Goal: Transaction & Acquisition: Purchase product/service

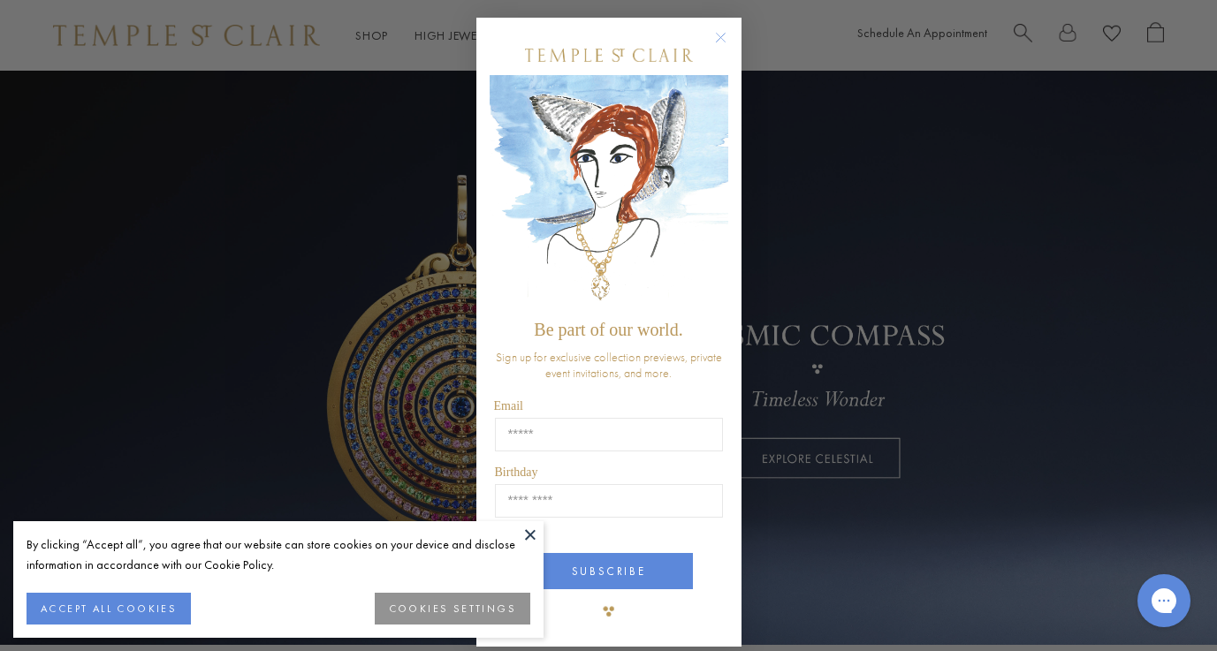
click at [722, 38] on circle "Close dialog" at bounding box center [720, 37] width 21 height 21
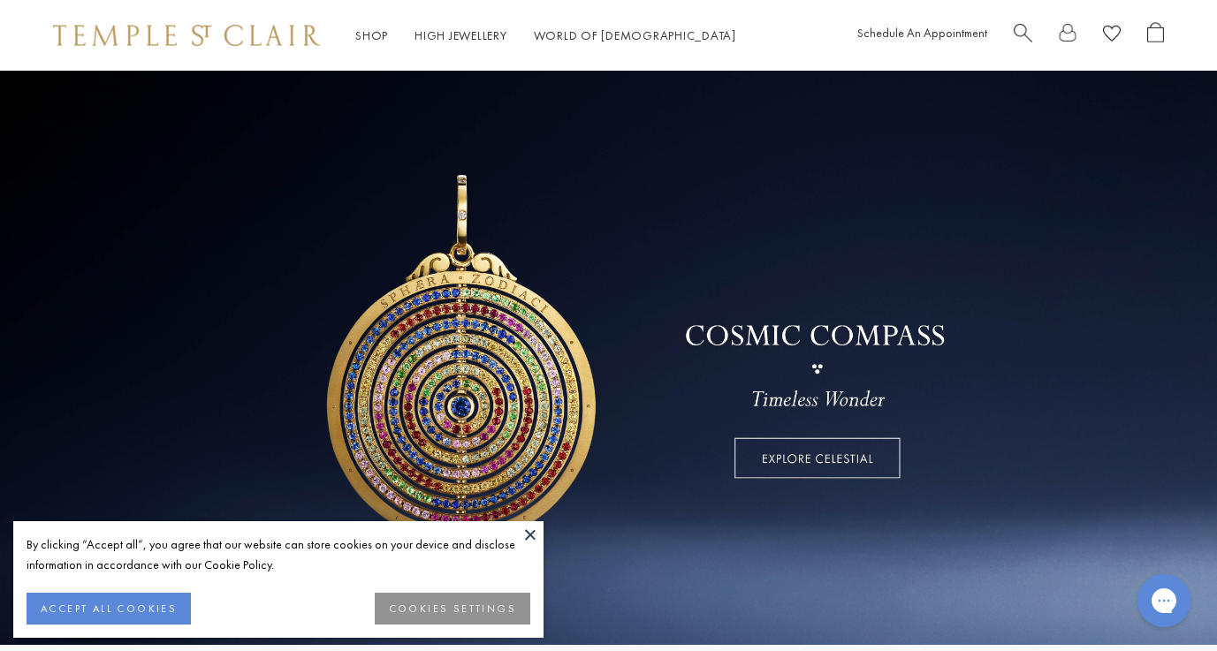
click at [531, 535] on button at bounding box center [530, 534] width 27 height 27
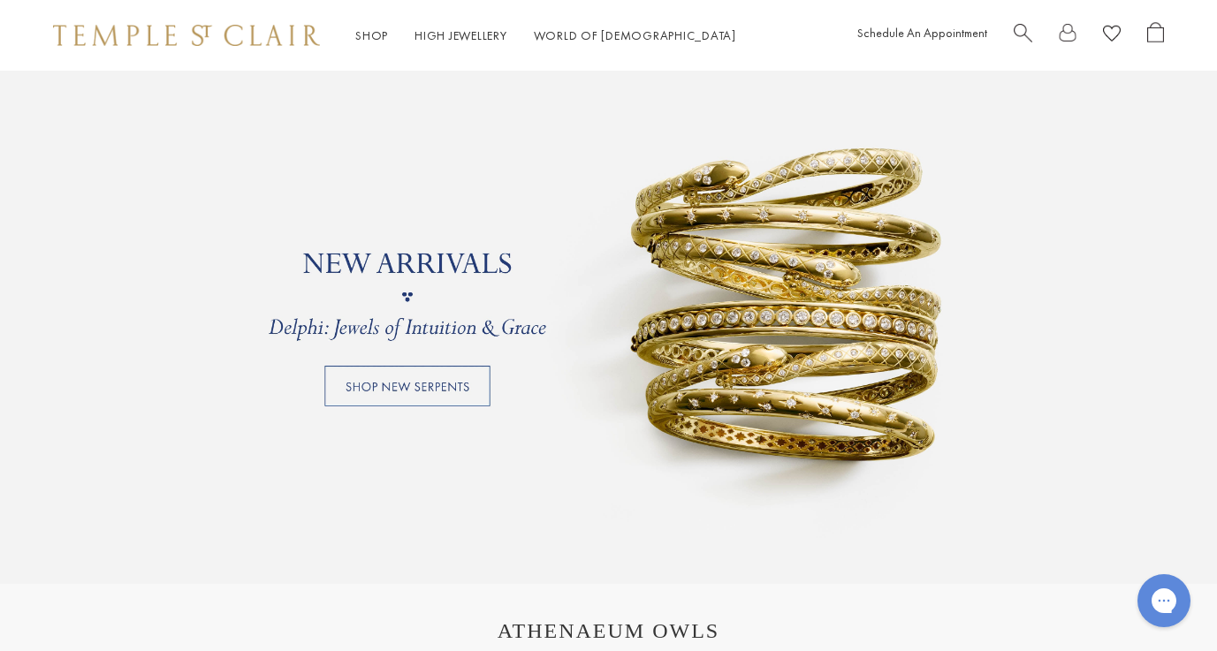
scroll to position [1329, 0]
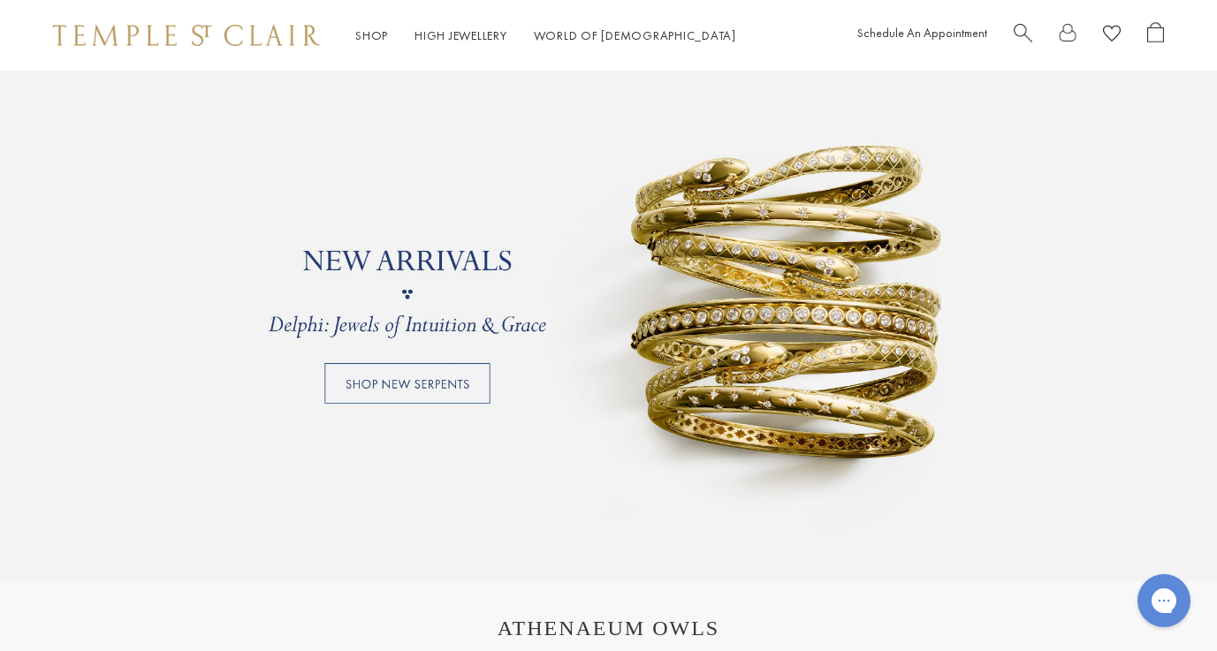
click at [694, 371] on link at bounding box center [608, 294] width 1217 height 574
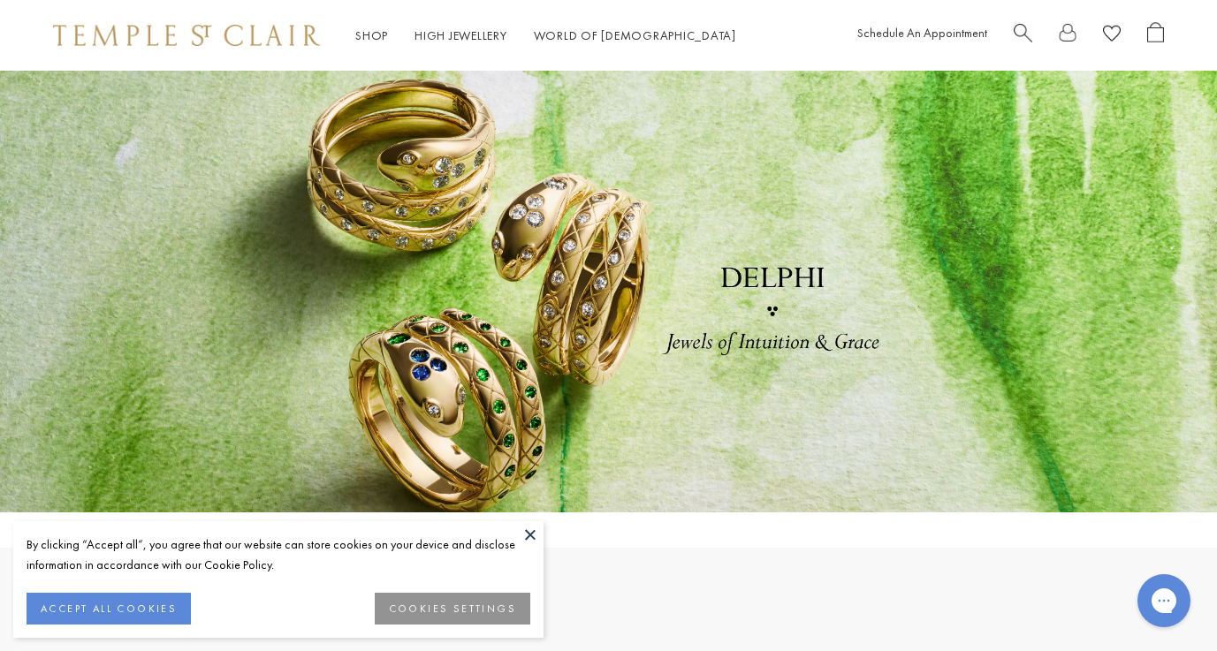
click at [528, 528] on button at bounding box center [530, 534] width 27 height 27
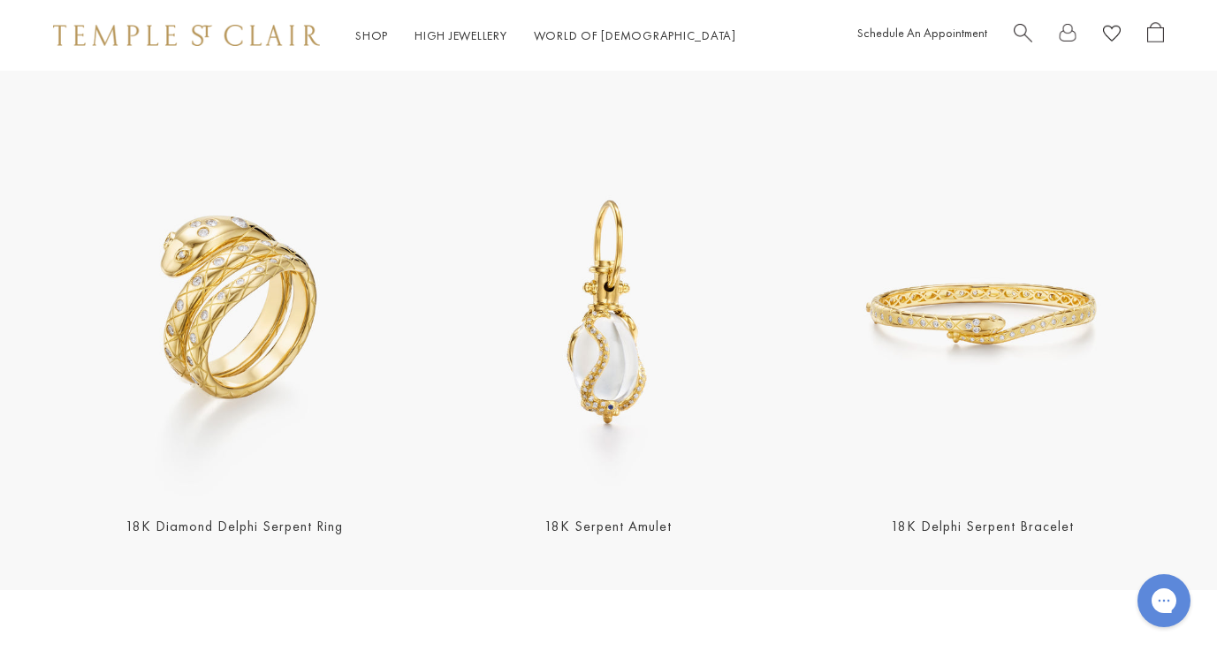
scroll to position [498, 0]
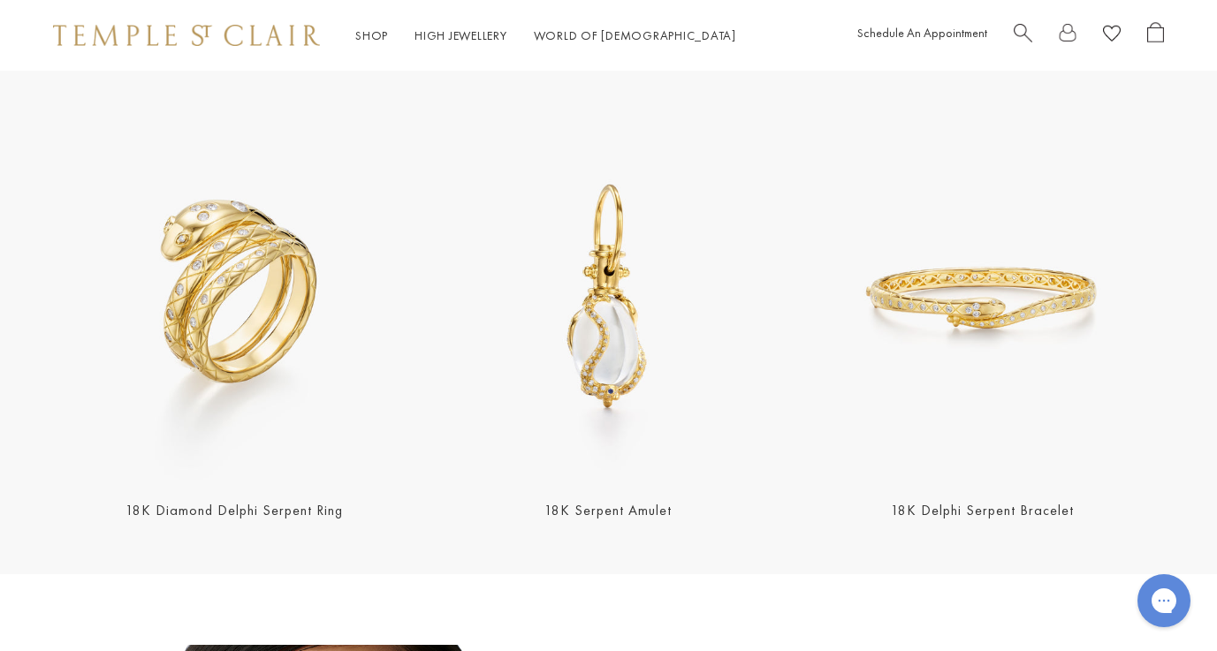
click at [612, 290] on img at bounding box center [608, 298] width 363 height 363
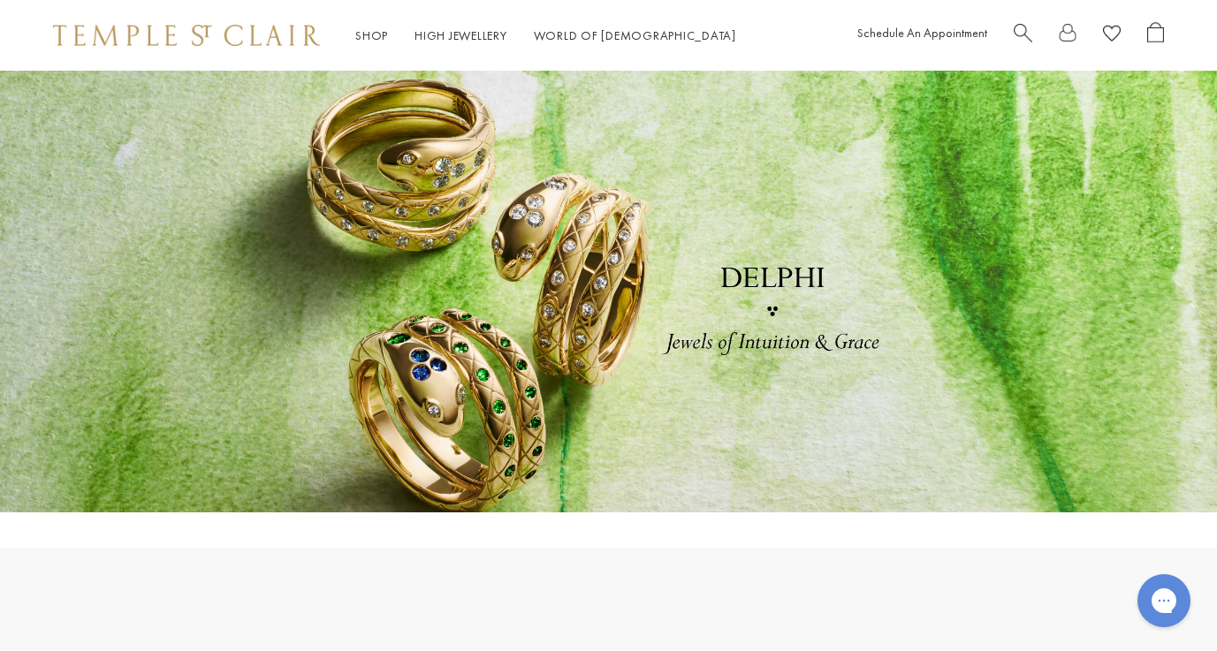
scroll to position [0, 0]
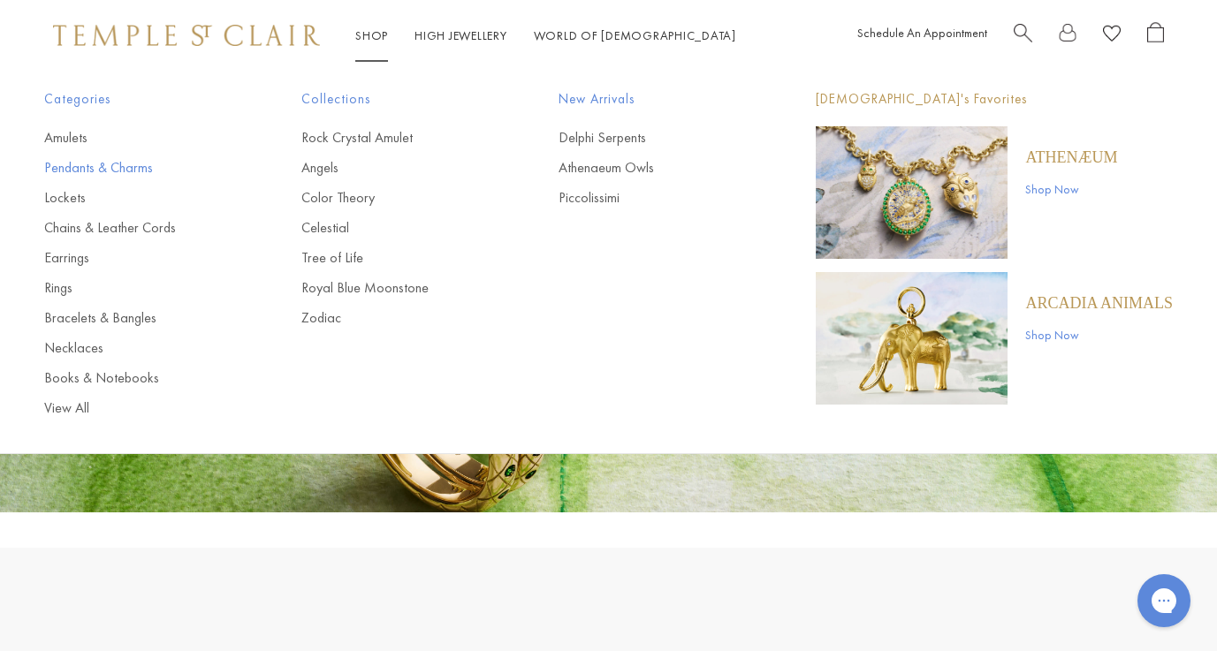
click at [121, 166] on link "Pendants & Charms" at bounding box center [137, 167] width 186 height 19
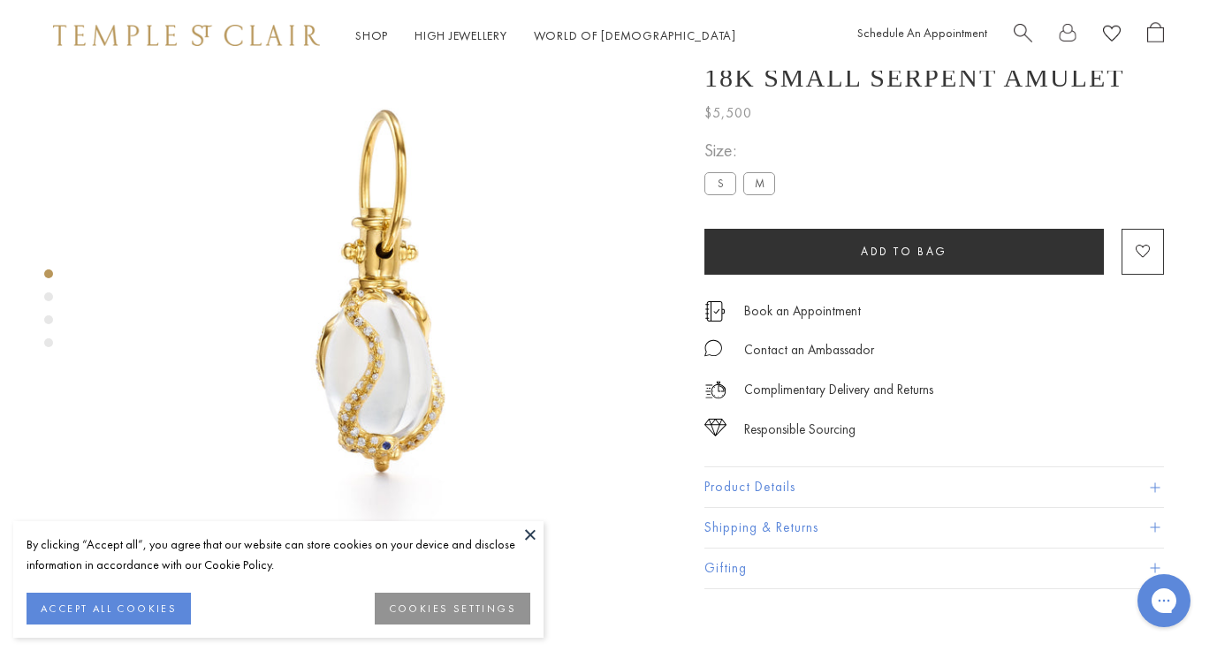
click at [516, 520] on img at bounding box center [382, 294] width 589 height 589
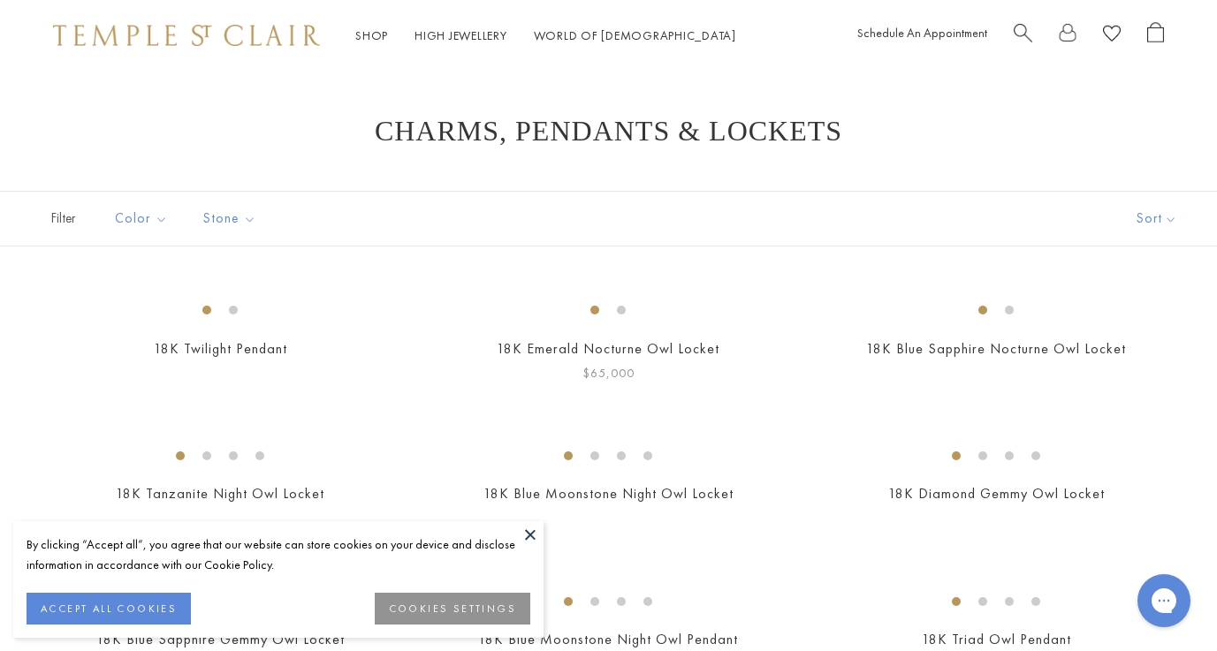
click at [535, 535] on button at bounding box center [530, 534] width 27 height 27
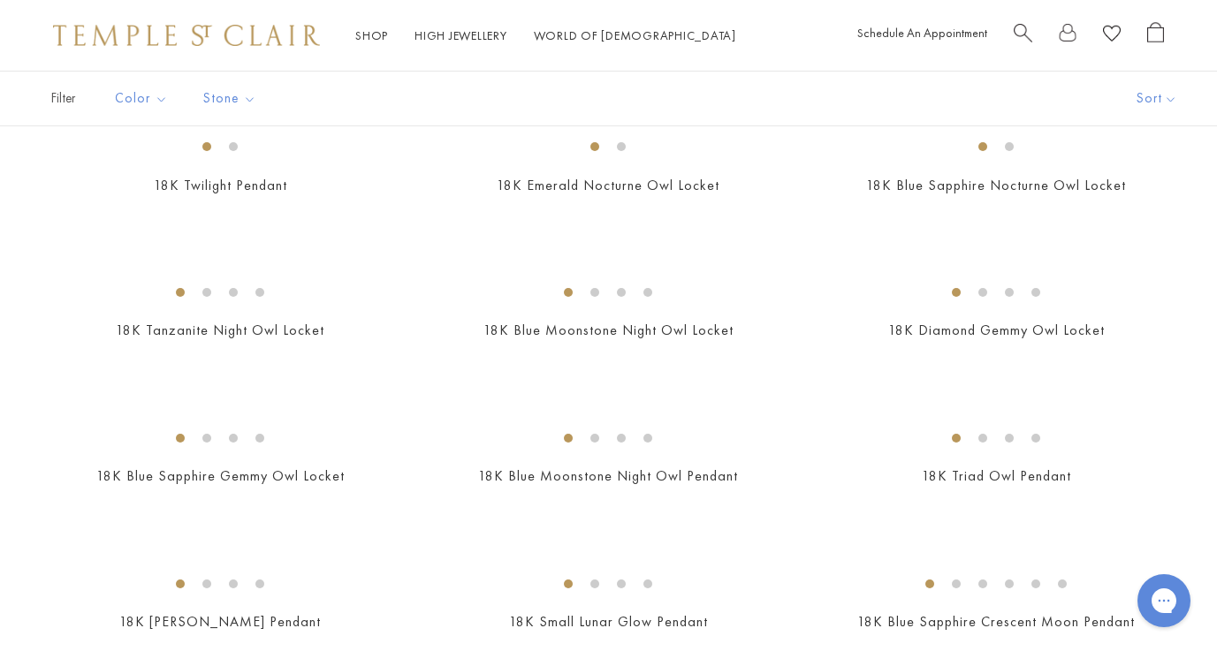
scroll to position [192, 0]
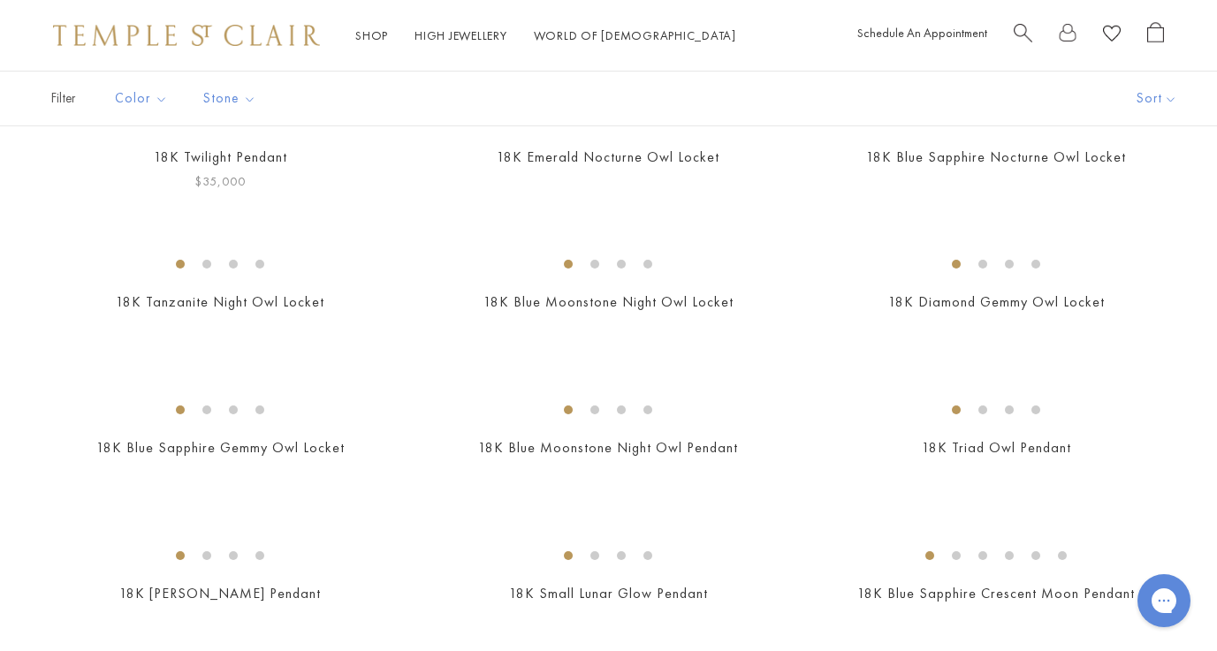
click at [0, 0] on img at bounding box center [0, 0] width 0 height 0
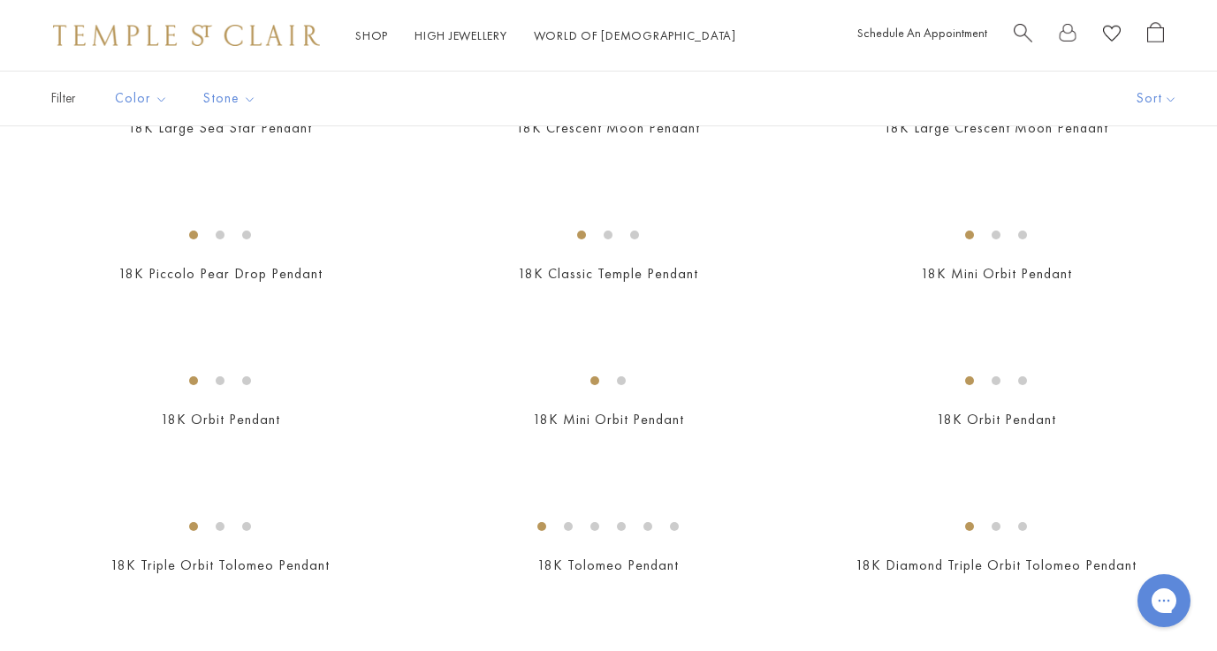
scroll to position [2014, 0]
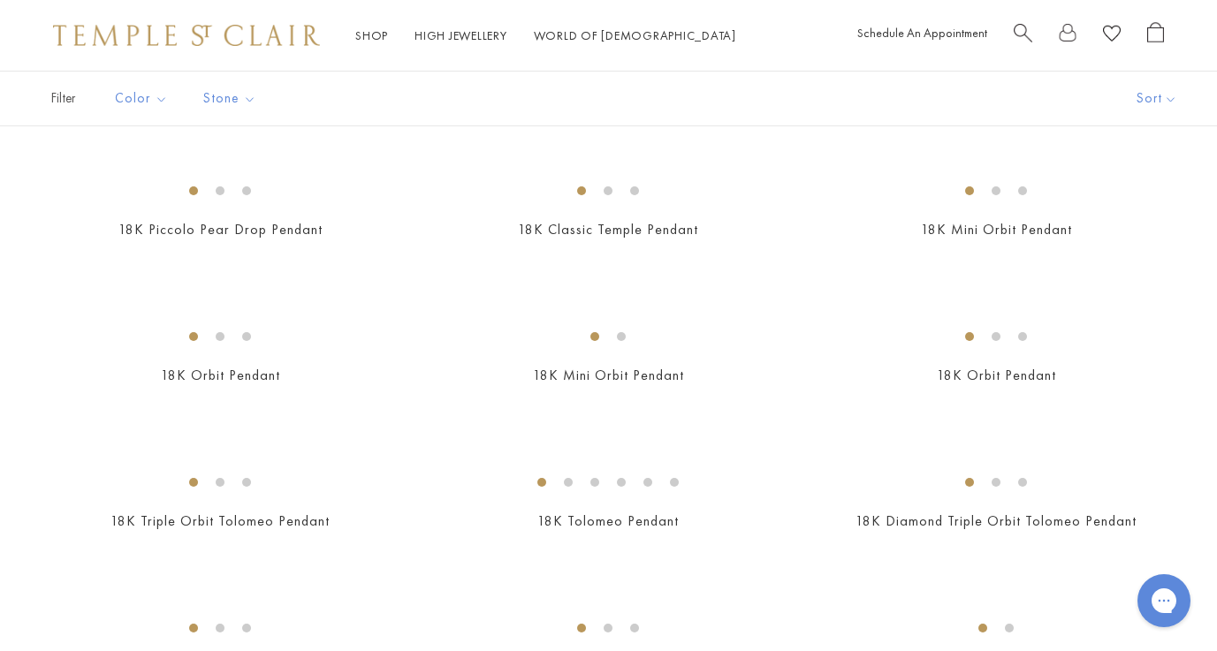
click at [0, 0] on img at bounding box center [0, 0] width 0 height 0
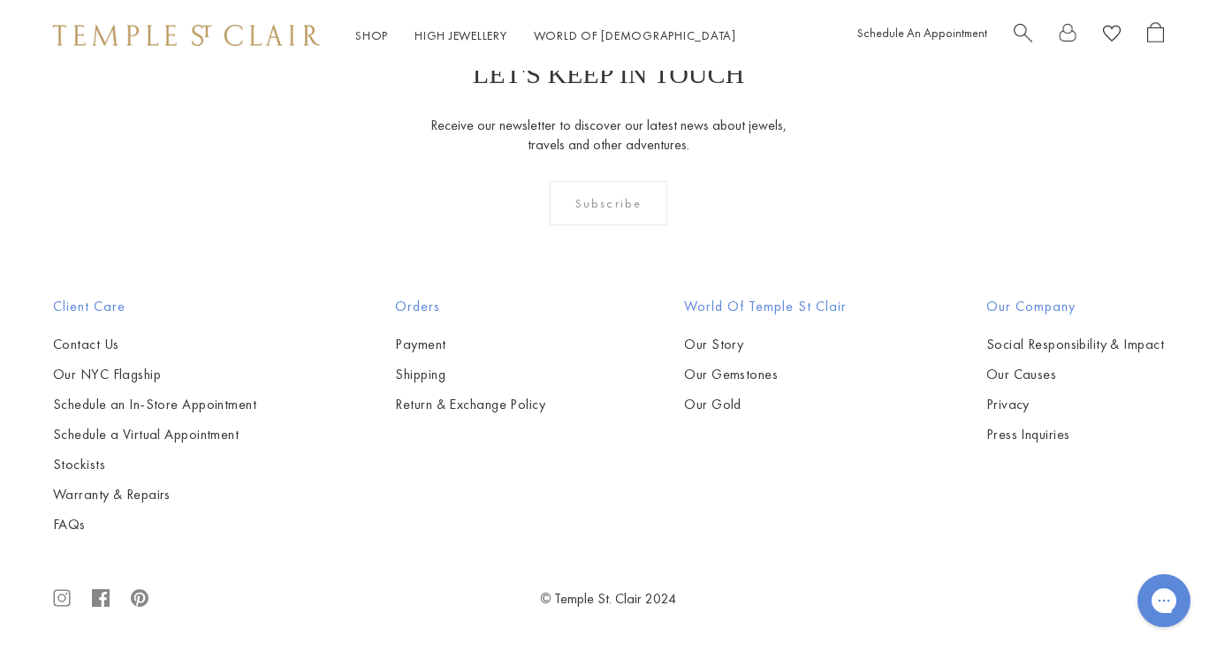
scroll to position [6091, 0]
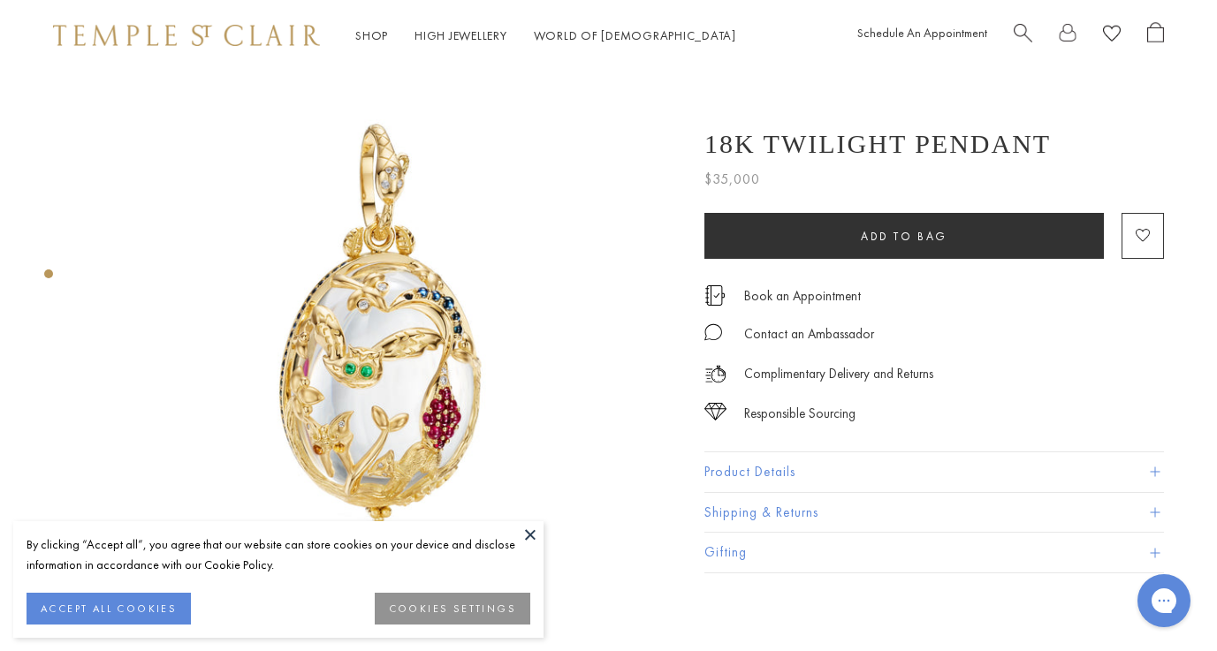
scroll to position [54, 0]
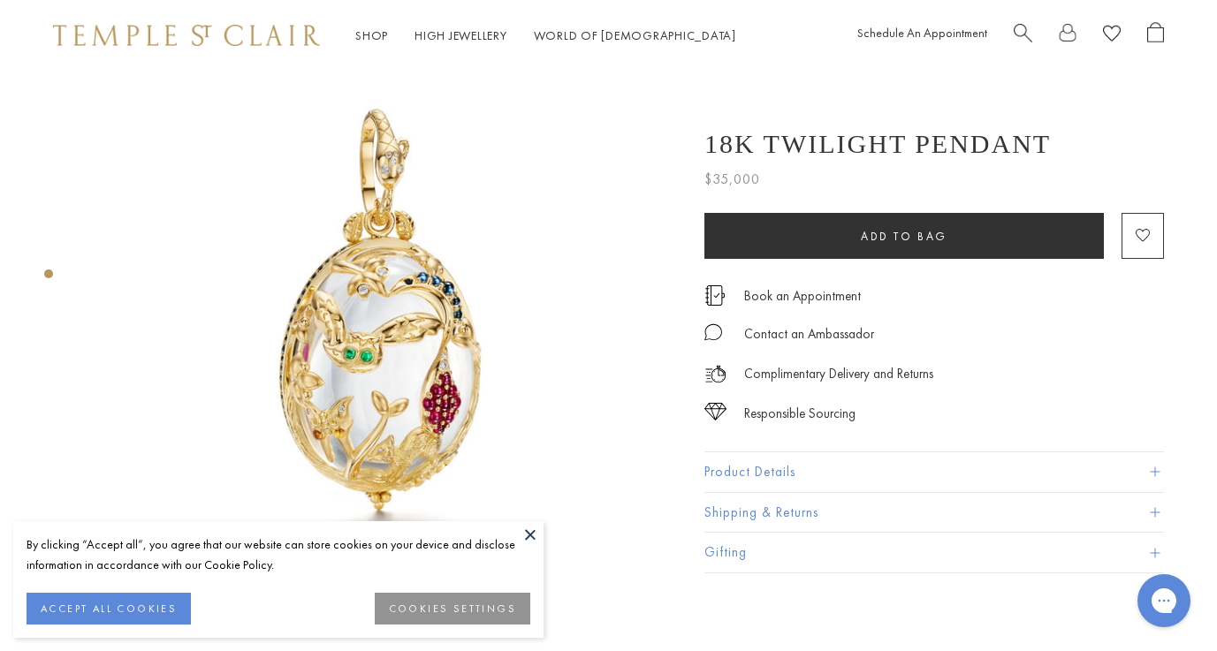
click at [528, 531] on button at bounding box center [530, 534] width 27 height 27
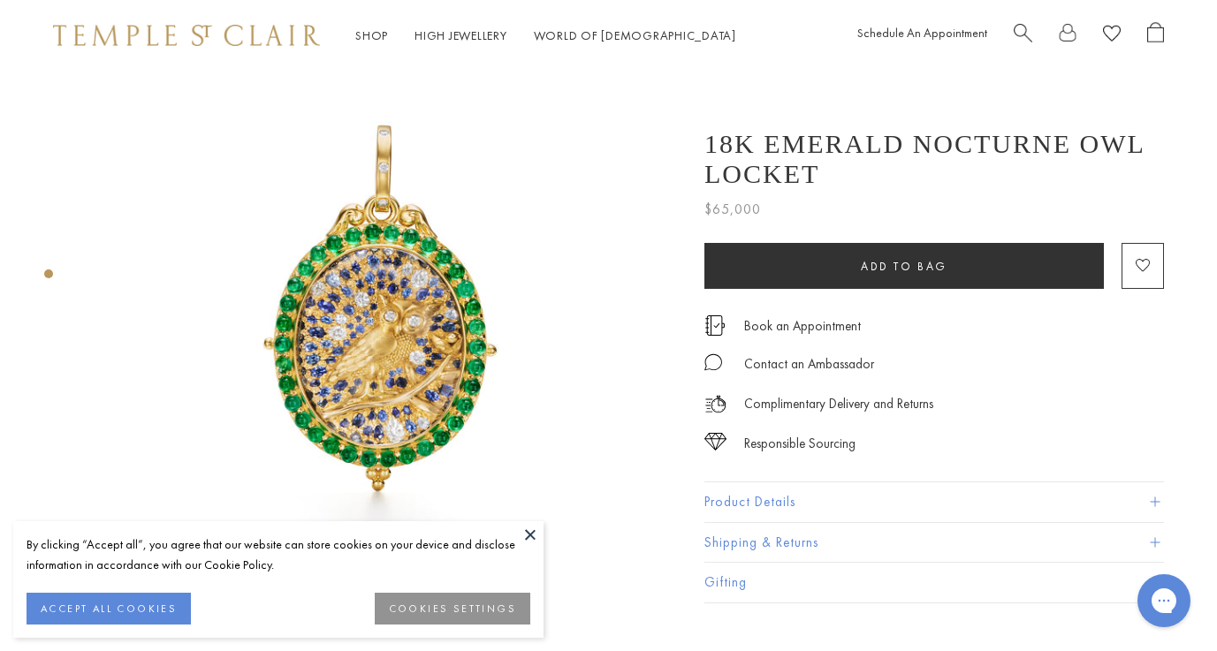
scroll to position [34, 0]
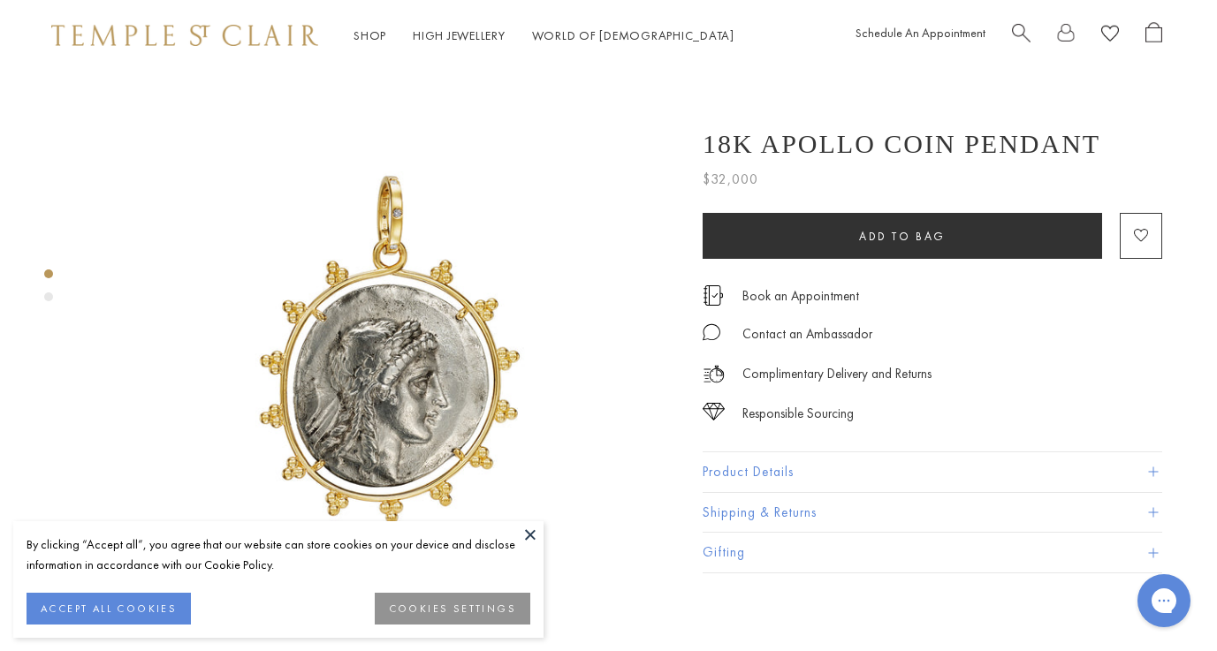
scroll to position [30, 2]
